Goal: Task Accomplishment & Management: Complete application form

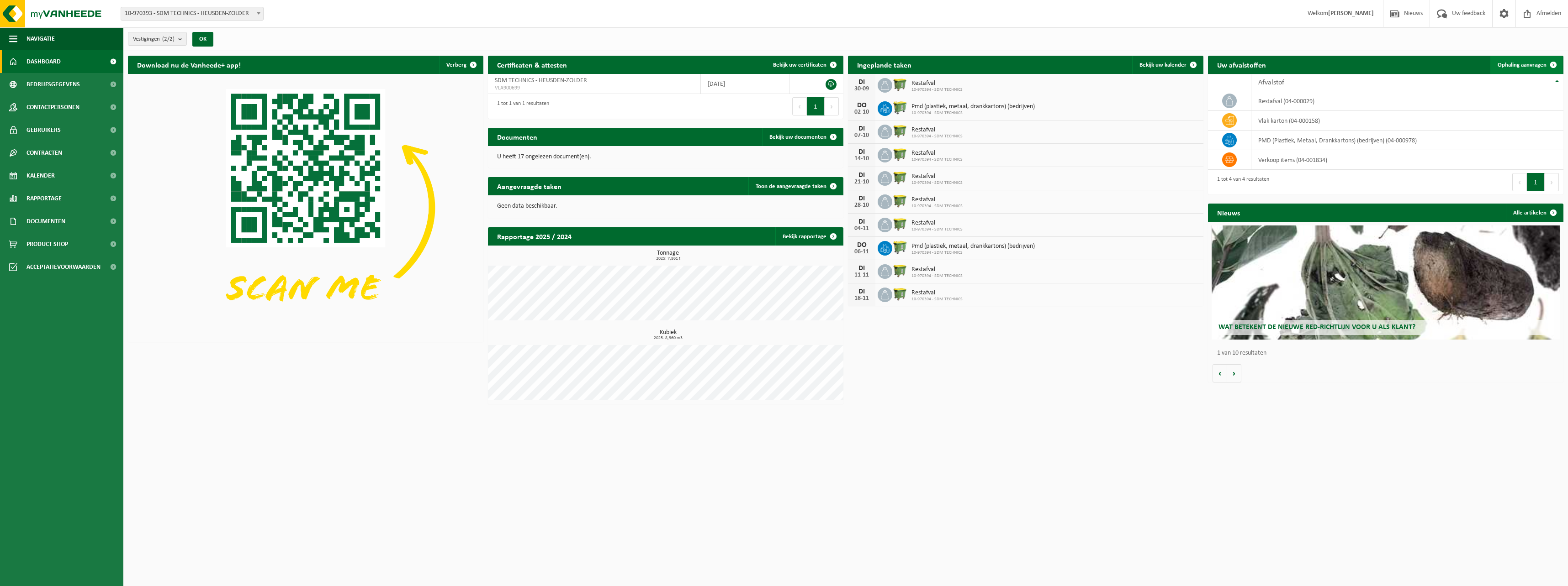
click at [690, 63] on span "Ophaling aanvragen" at bounding box center [1522, 64] width 49 height 6
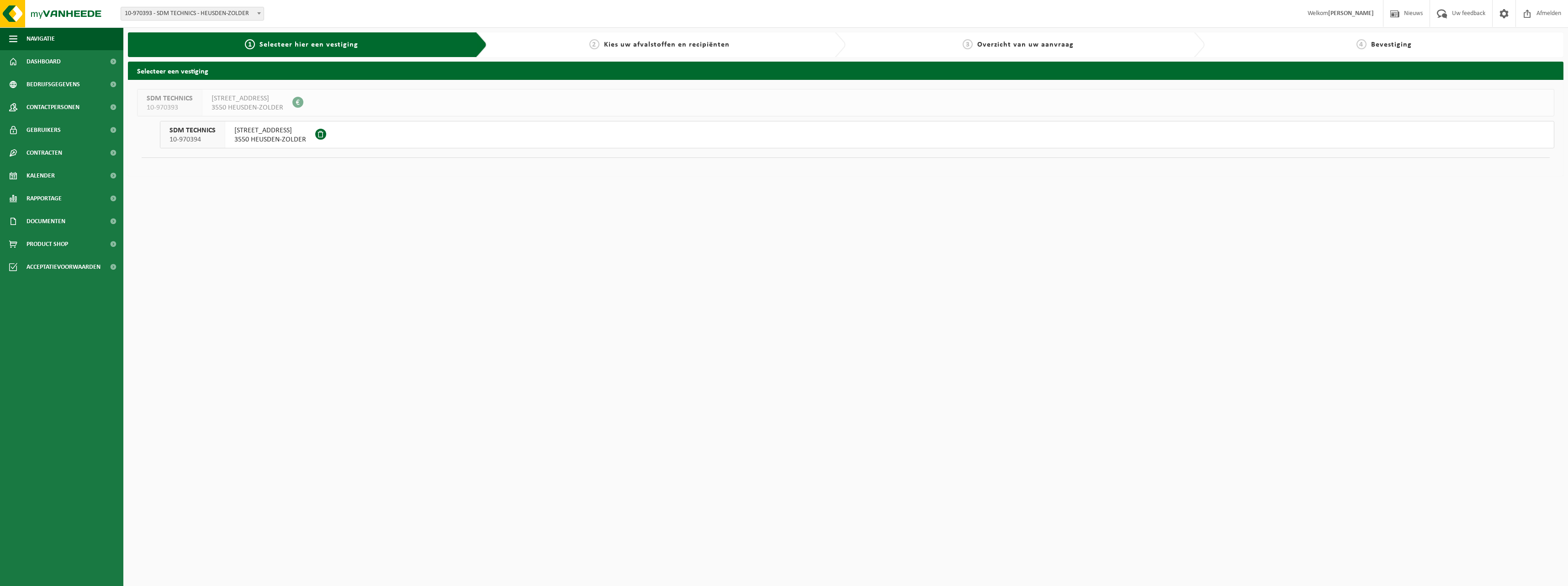
click at [260, 136] on span "3550 HEUSDEN-ZOLDER" at bounding box center [270, 139] width 72 height 9
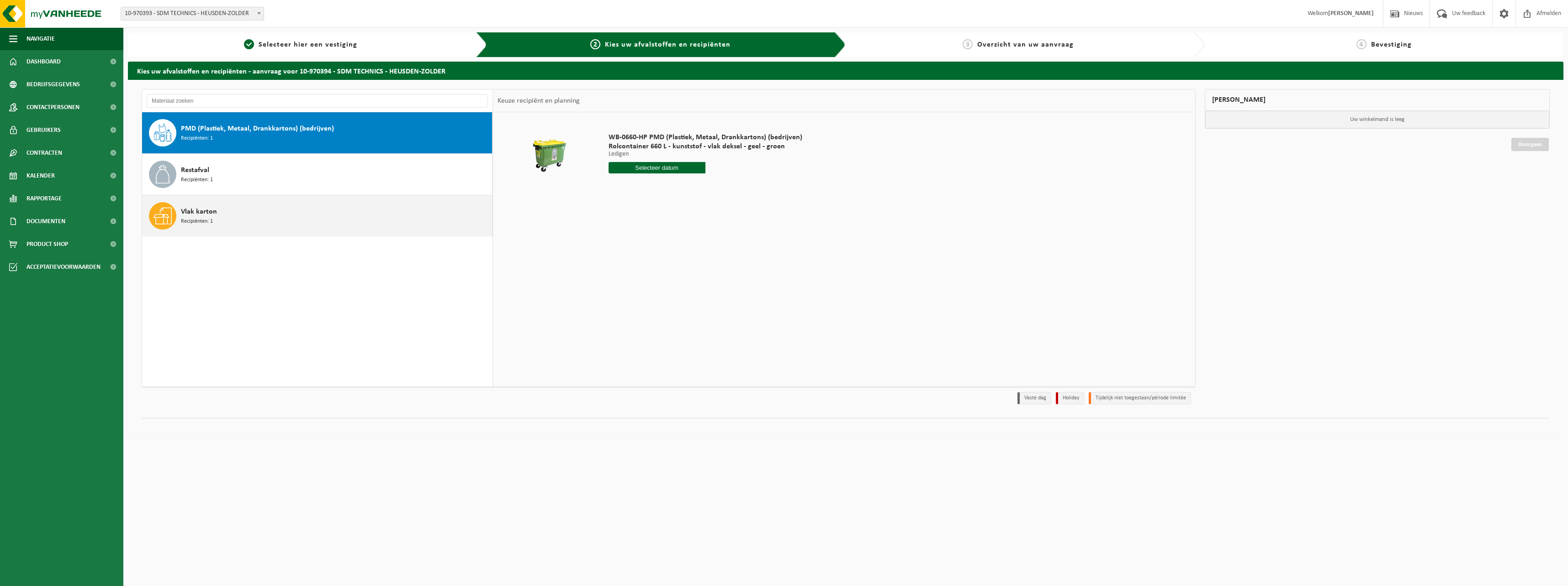
click at [201, 215] on span "Vlak karton" at bounding box center [199, 211] width 36 height 11
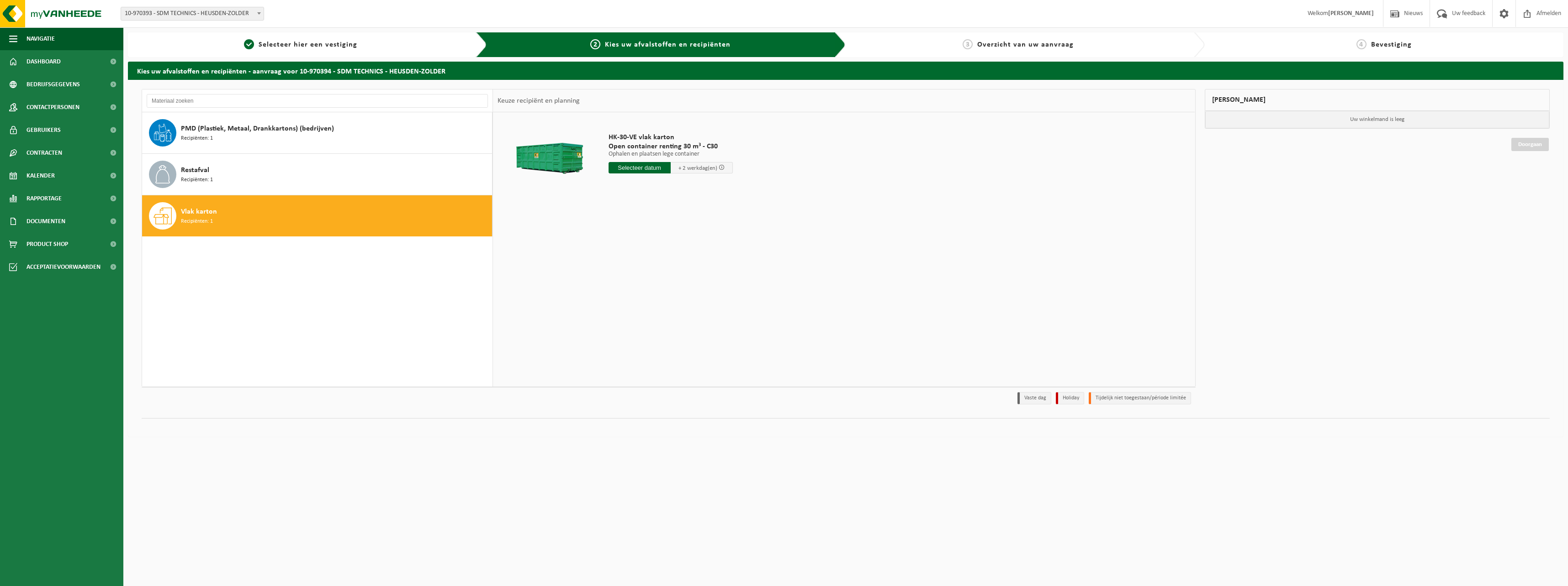
click at [652, 167] on input "text" at bounding box center [640, 167] width 62 height 11
click at [684, 261] on div "26" at bounding box center [681, 263] width 16 height 15
type input "Van 2025-09-26"
click at [640, 202] on button "In winkelmand" at bounding box center [635, 202] width 51 height 15
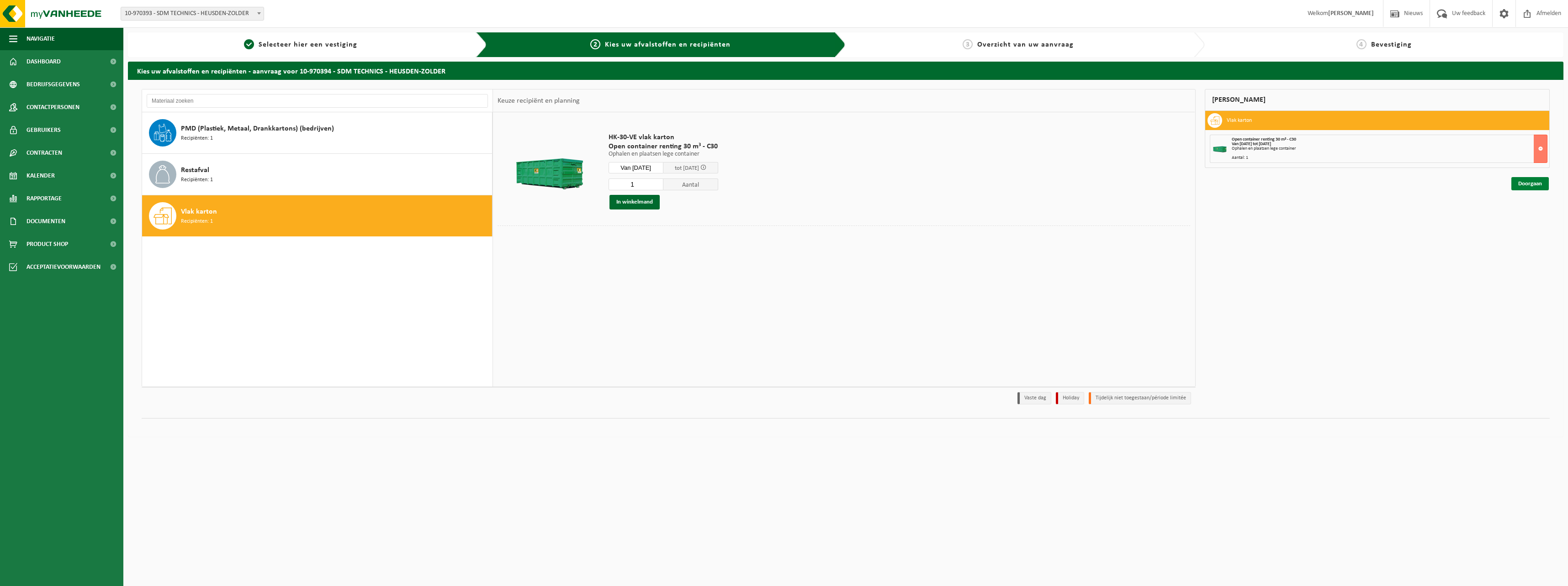
click at [1523, 181] on link "Doorgaan" at bounding box center [1530, 183] width 38 height 13
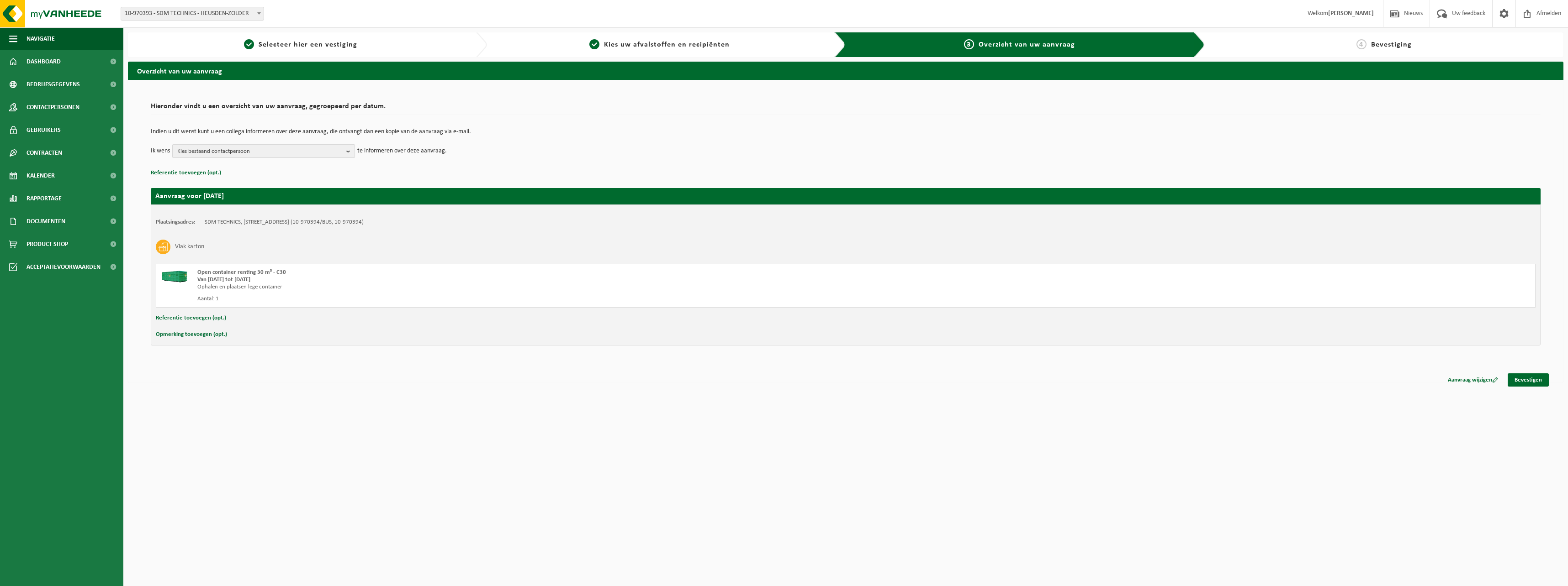
click at [349, 152] on b "button" at bounding box center [350, 151] width 9 height 13
click at [185, 219] on label "RONNY THIJS ( ronny.thijs@sdmt.be )" at bounding box center [263, 220] width 173 height 14
click at [175, 208] on input "RONNY THIJS ( ronny.thijs@sdmt.be )" at bounding box center [174, 208] width 1 height 1
checkbox input "true"
click at [494, 310] on div "Plaatsingsadres: SDM TECHNICS, 3550 HEUSDEN-ZOLDER, MIJNWERKERSLAAN 4 (10-97039…" at bounding box center [846, 275] width 1389 height 141
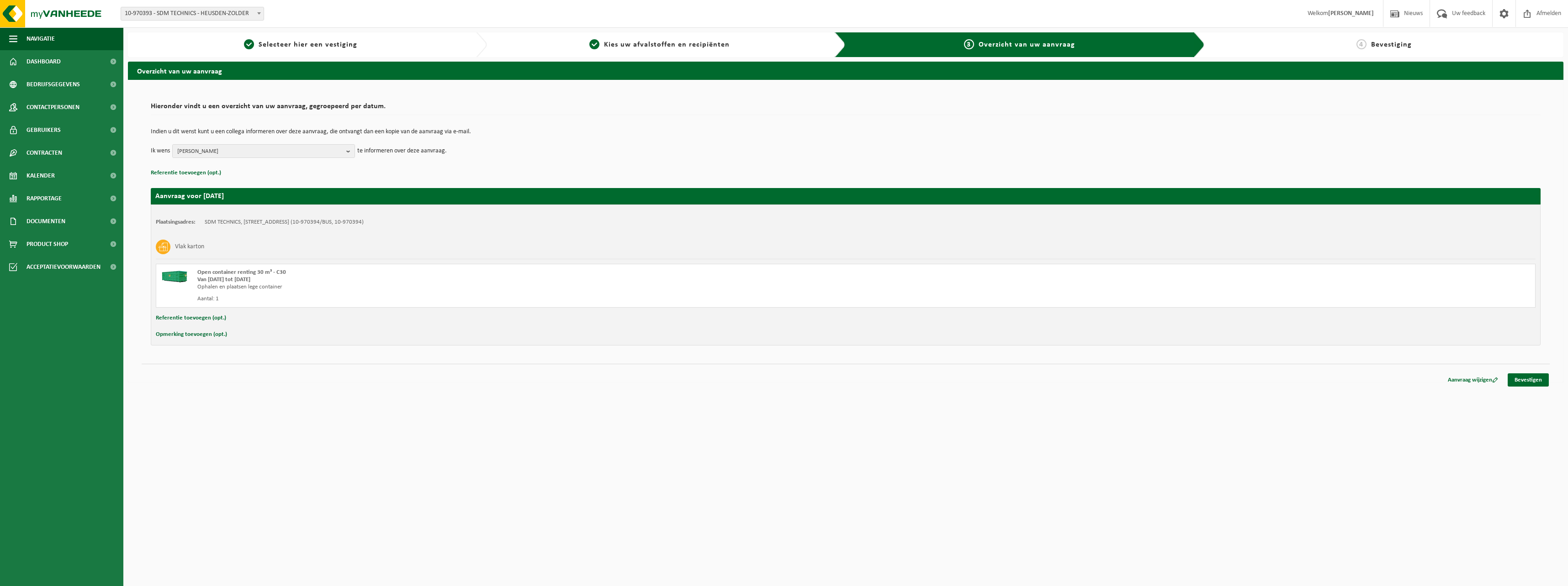
click at [191, 318] on button "Referentie toevoegen (opt.)" at bounding box center [191, 318] width 70 height 12
click at [246, 323] on input "text" at bounding box center [864, 319] width 1326 height 14
type input "Joris Schaeken"
click at [196, 338] on button "Opmerking toevoegen (opt.)" at bounding box center [191, 336] width 71 height 12
click at [221, 340] on input "text" at bounding box center [864, 337] width 1326 height 14
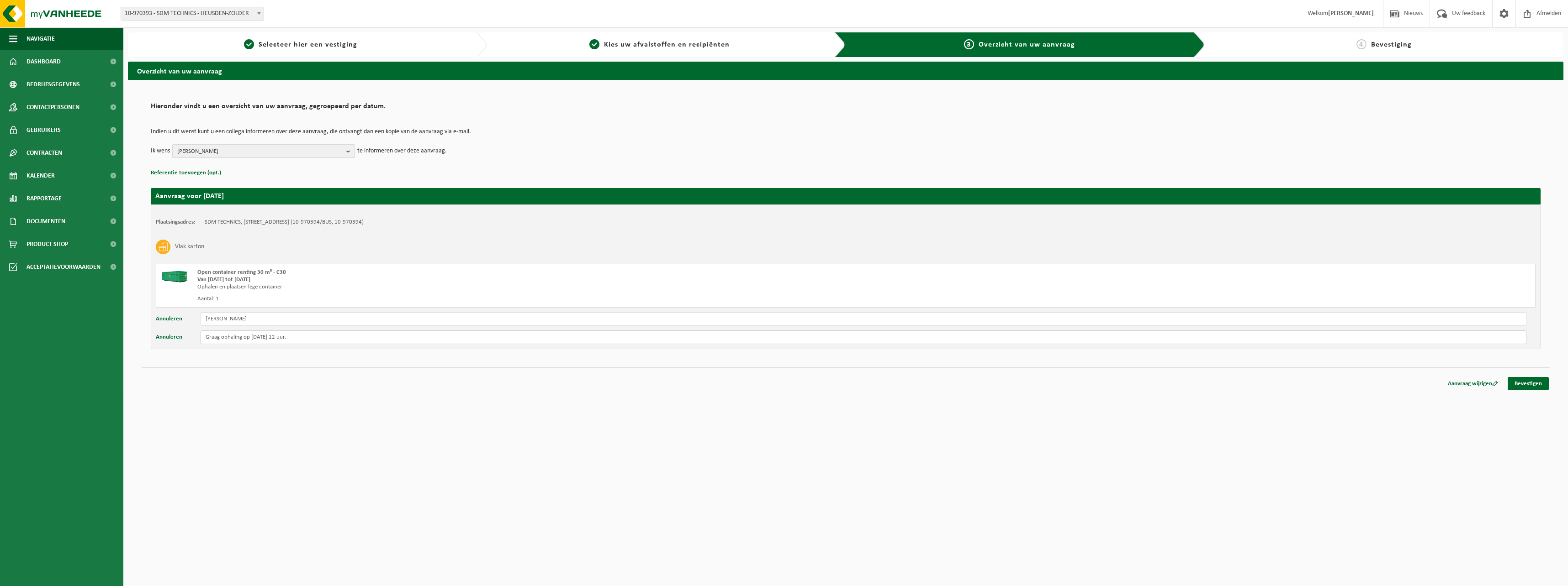
type input "Graag ophaling op vrijdag 26/09 om 12 uur."
click at [347, 149] on b "button" at bounding box center [350, 151] width 9 height 13
click at [311, 170] on button "Alles deselecteren" at bounding box center [307, 172] width 84 height 18
checkbox input "false"
click at [307, 172] on button "Alles deselecteren" at bounding box center [307, 172] width 84 height 18
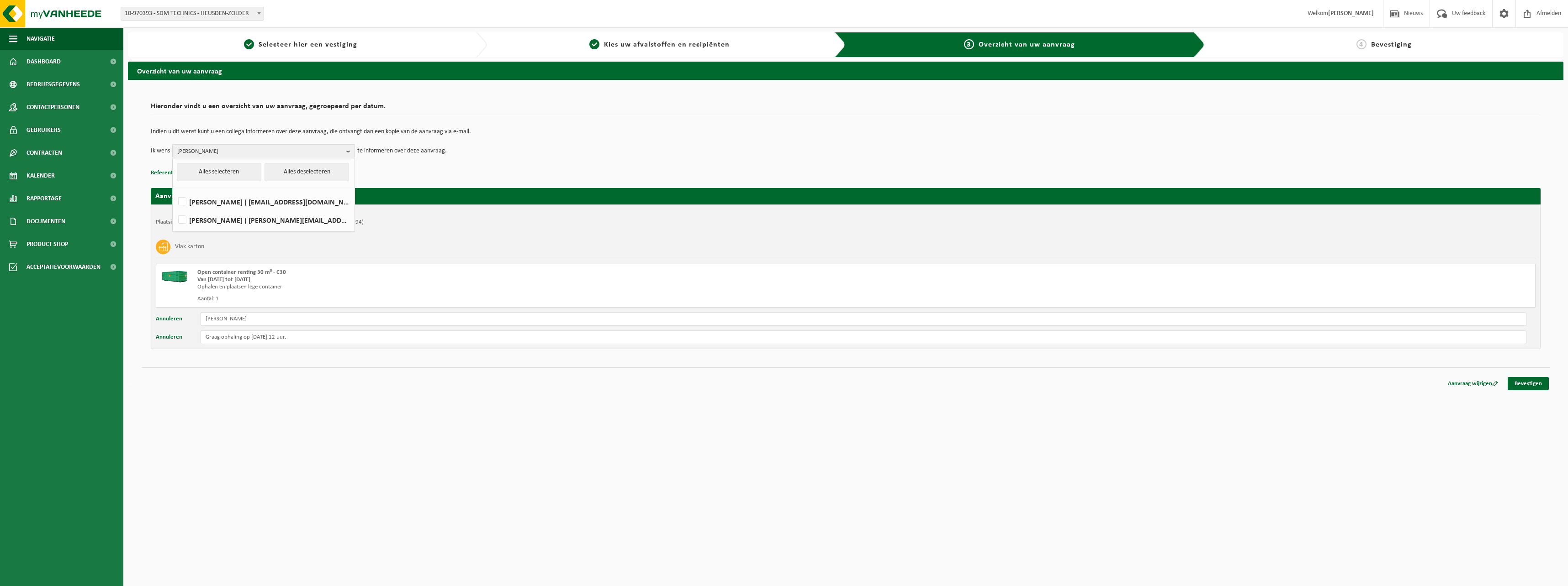
click at [623, 182] on div "Aanvraag voor 2025-09-26 Plaatsingsadres: SDM TECHNICS, 3550 HEUSDEN-ZOLDER, MI…" at bounding box center [846, 264] width 1389 height 170
click at [347, 151] on b "button" at bounding box center [350, 151] width 9 height 13
click at [296, 169] on button "Alles deselecteren" at bounding box center [307, 172] width 84 height 18
click at [349, 149] on b "button" at bounding box center [350, 151] width 9 height 13
click at [245, 154] on span "RONNY THIJS" at bounding box center [259, 152] width 166 height 14
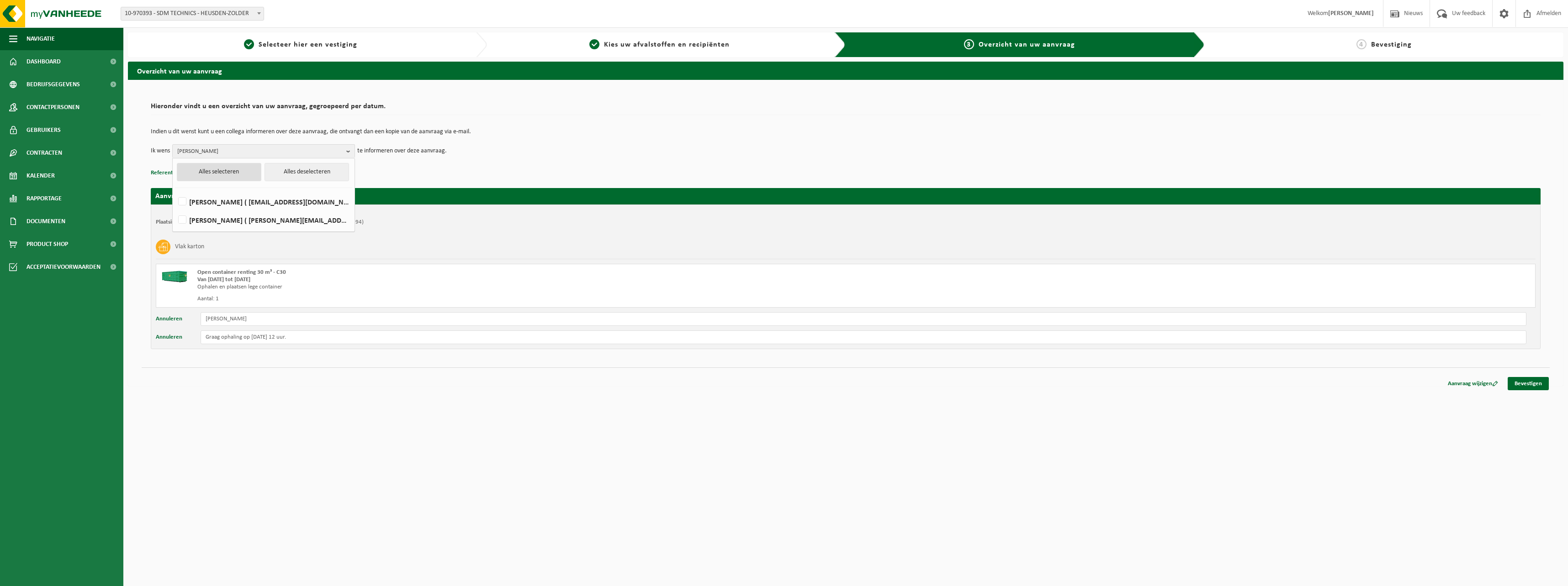
click at [222, 172] on button "Alles selecteren" at bounding box center [219, 172] width 84 height 18
checkbox input "true"
click at [307, 171] on button "Alles deselecteren" at bounding box center [307, 172] width 84 height 18
checkbox input "false"
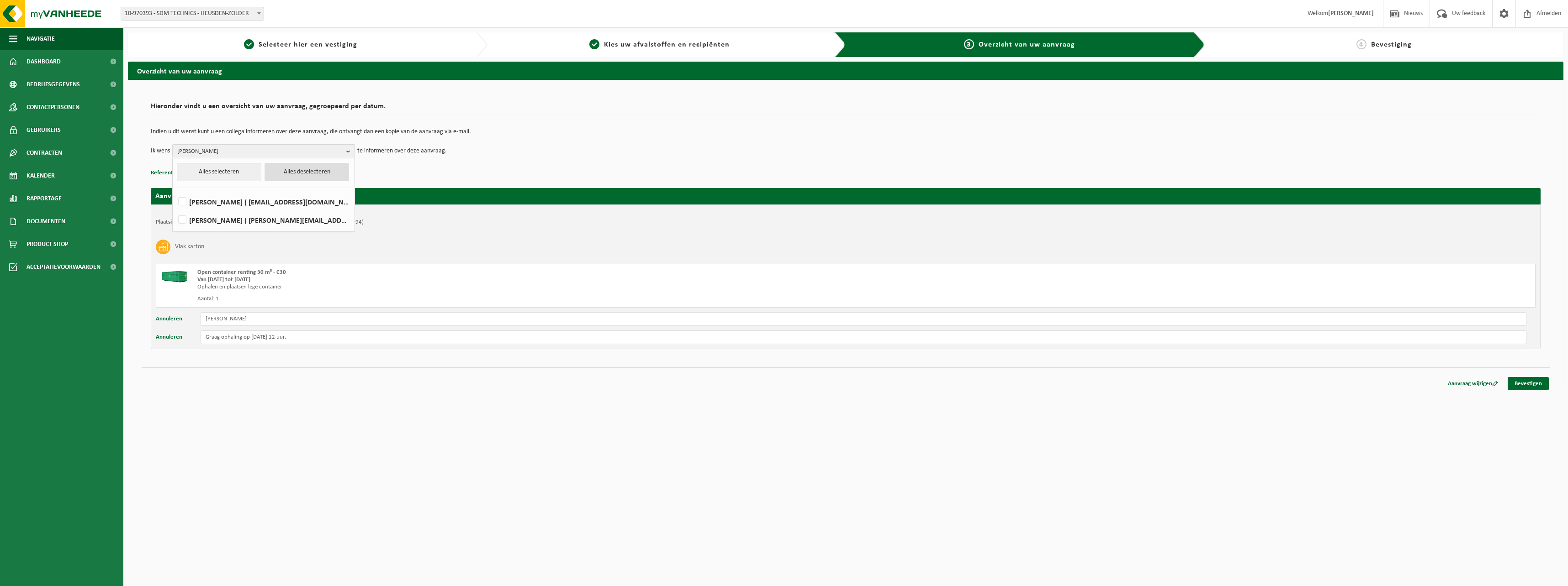
checkbox input "false"
click at [465, 158] on td "Ik wens RONNY THIJS Alles selecteren Alles deselecteren HILDE DEHASQUE ( hd@sdm…" at bounding box center [846, 151] width 1389 height 14
click at [1522, 379] on link "Bevestigen" at bounding box center [1528, 383] width 41 height 13
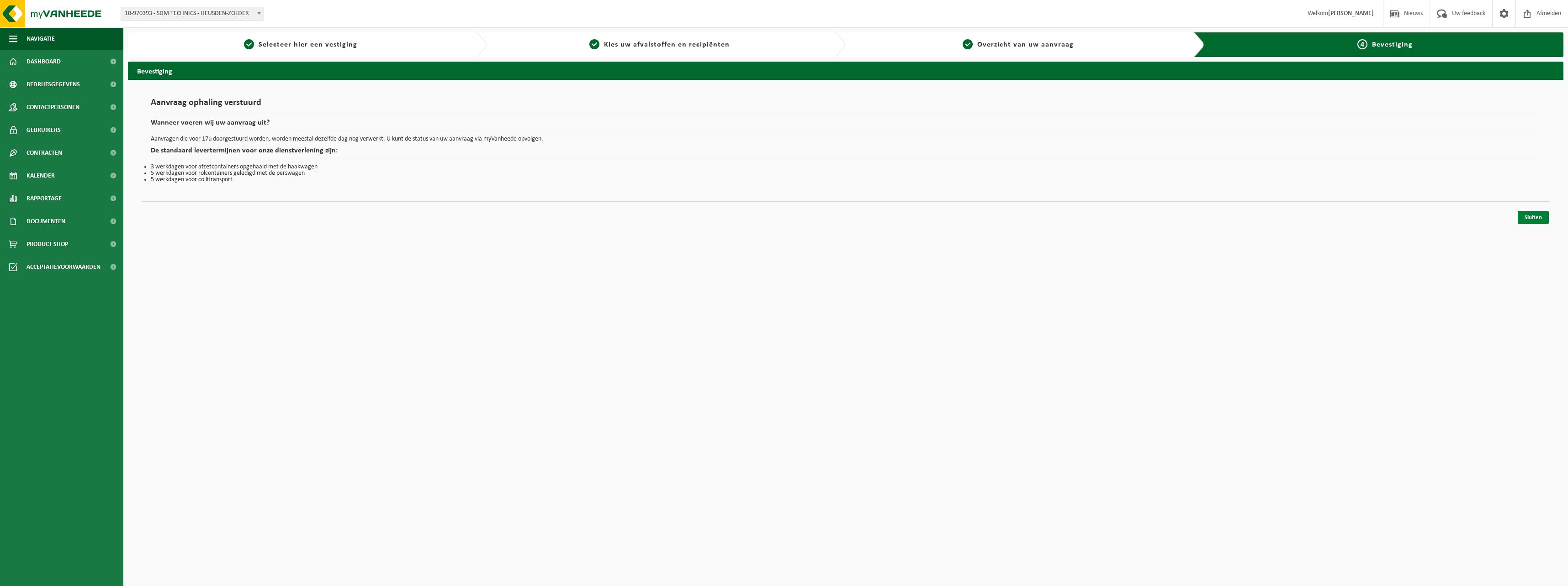
click at [1535, 221] on link "Sluiten" at bounding box center [1533, 217] width 31 height 13
